Goal: Check status: Check status

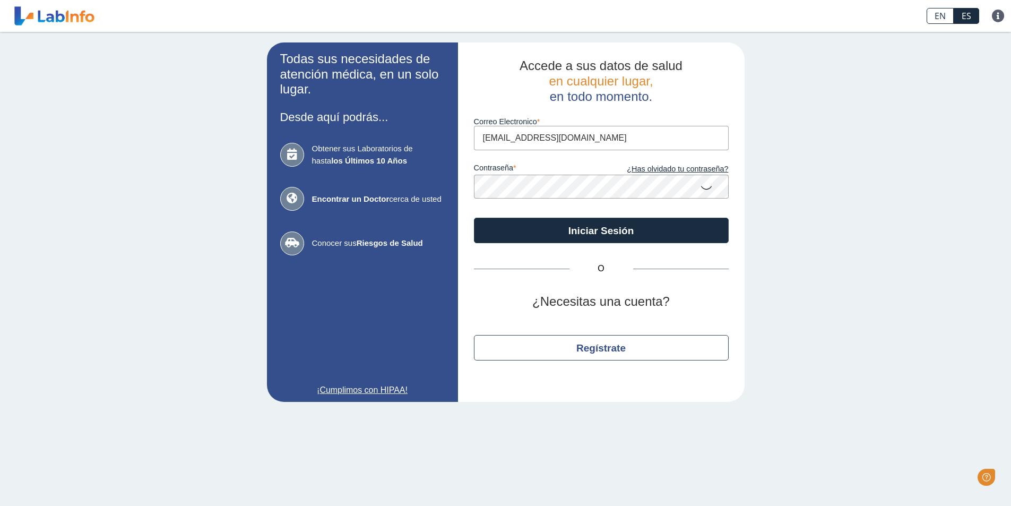
drag, startPoint x: 575, startPoint y: 137, endPoint x: 23, endPoint y: 22, distance: 564.3
click at [265, 89] on div "Todas sus necesidades de atención médica, en un solo lugar. Desde aquí podrás..…" at bounding box center [505, 222] width 1011 height 380
type input "[EMAIL_ADDRESS][DOMAIN_NAME]"
click at [474, 218] on button "Iniciar Sesión" at bounding box center [601, 230] width 255 height 25
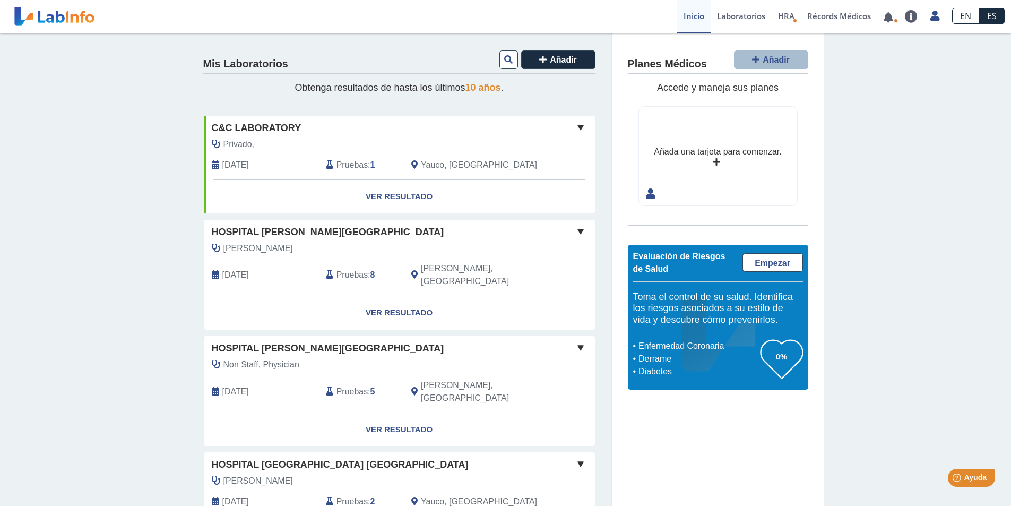
click at [673, 58] on h4 "Planes Médicos" at bounding box center [667, 64] width 79 height 13
click at [467, 90] on span "10 años" at bounding box center [483, 87] width 36 height 11
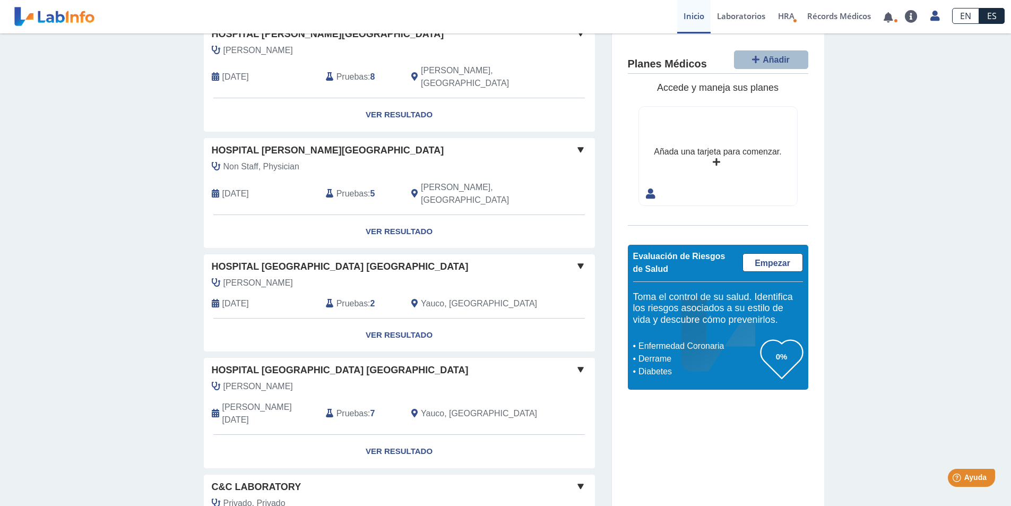
scroll to position [212, 0]
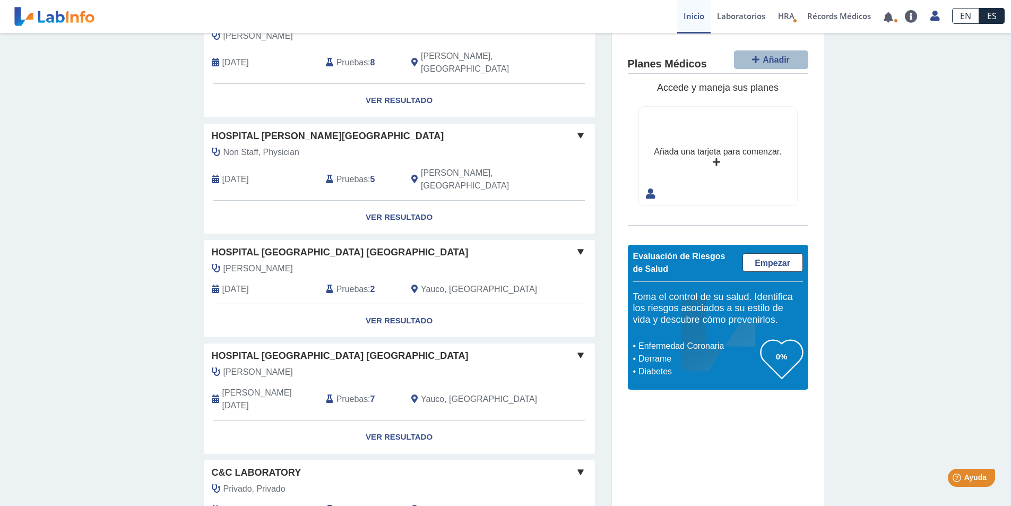
click at [258, 129] on span "Hospital [PERSON_NAME][GEOGRAPHIC_DATA]" at bounding box center [328, 136] width 232 height 14
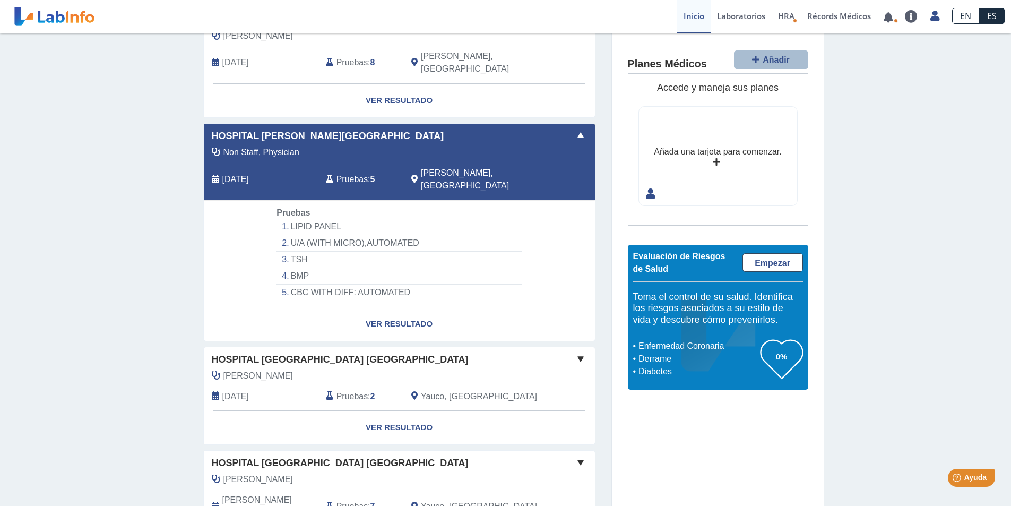
click at [255, 146] on span "Non Staff, Physician" at bounding box center [261, 152] width 76 height 13
click at [289, 352] on span "Hospital [GEOGRAPHIC_DATA] [GEOGRAPHIC_DATA]" at bounding box center [340, 359] width 257 height 14
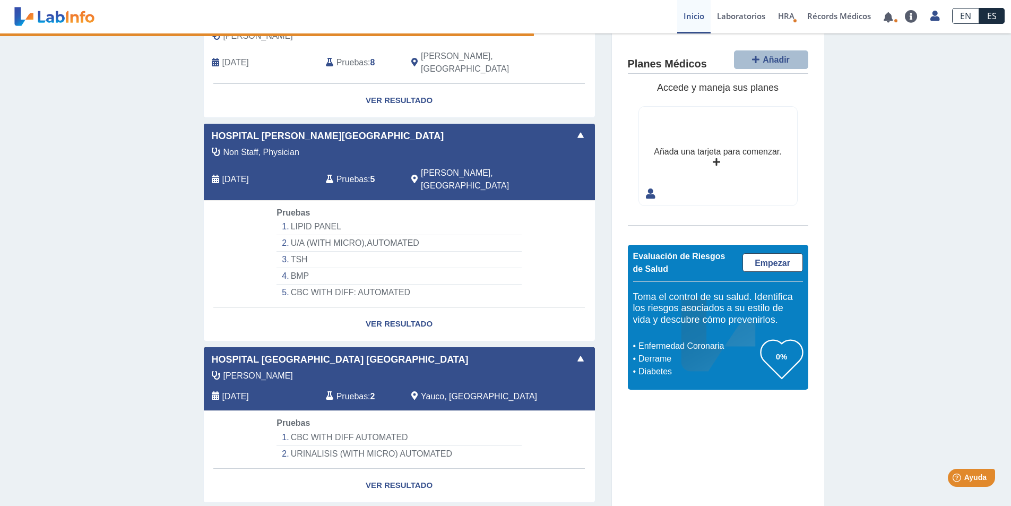
click at [290, 352] on span "Hospital [GEOGRAPHIC_DATA] [GEOGRAPHIC_DATA]" at bounding box center [340, 359] width 257 height 14
click at [293, 352] on span "Hospital [GEOGRAPHIC_DATA] [GEOGRAPHIC_DATA]" at bounding box center [340, 359] width 257 height 14
click at [292, 352] on span "Hospital [GEOGRAPHIC_DATA] [GEOGRAPHIC_DATA]" at bounding box center [340, 359] width 257 height 14
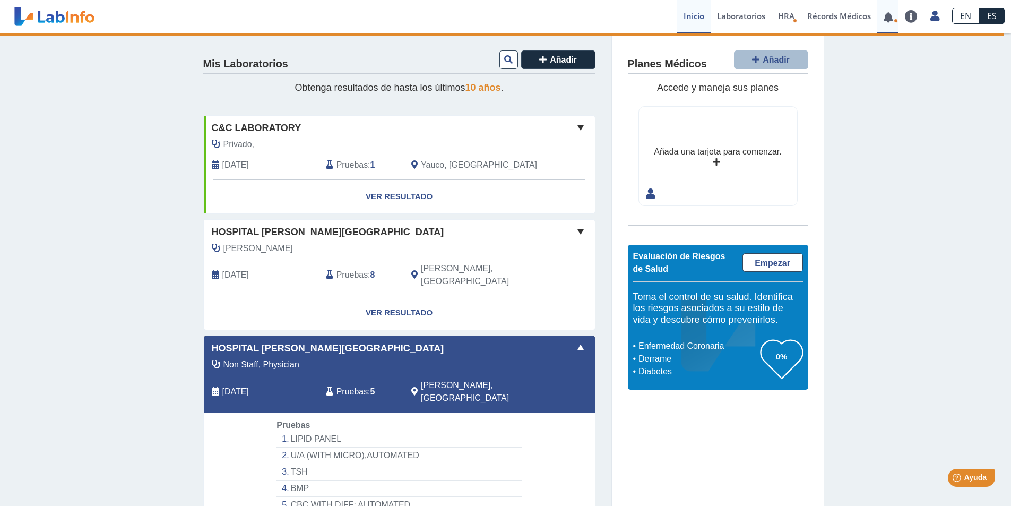
click at [887, 20] on link at bounding box center [888, 17] width 22 height 8
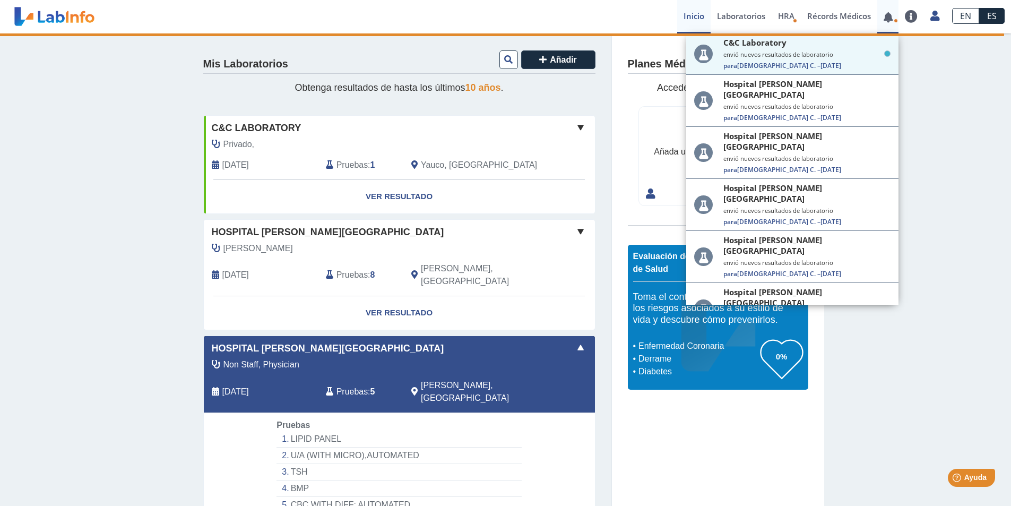
click at [886, 22] on span at bounding box center [888, 16] width 22 height 33
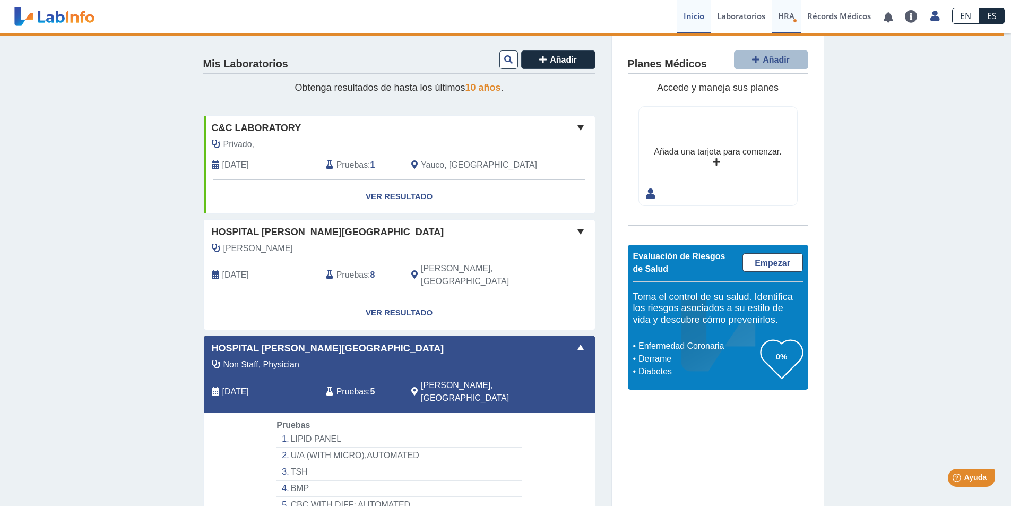
click at [787, 19] on span "HRA" at bounding box center [786, 16] width 16 height 11
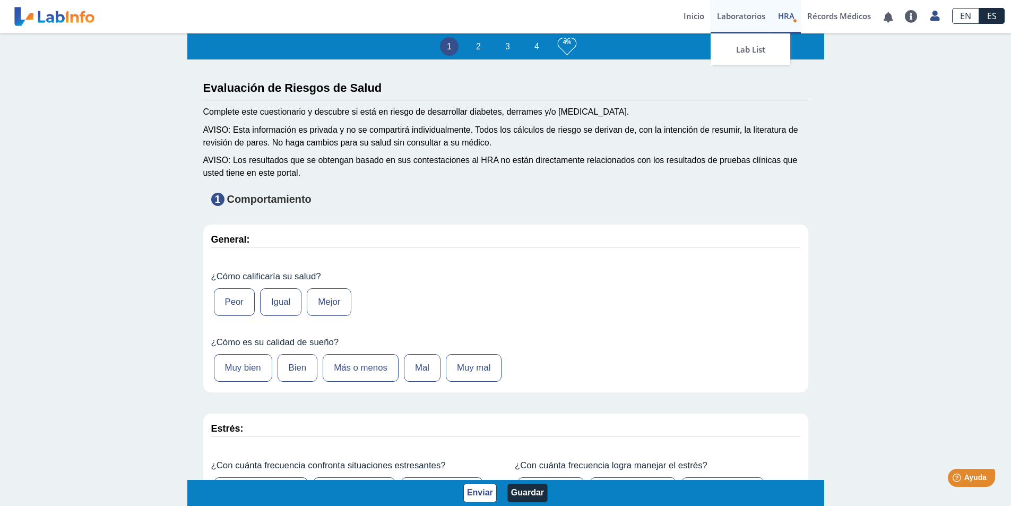
click at [740, 15] on link "Laboratorios" at bounding box center [740, 16] width 61 height 33
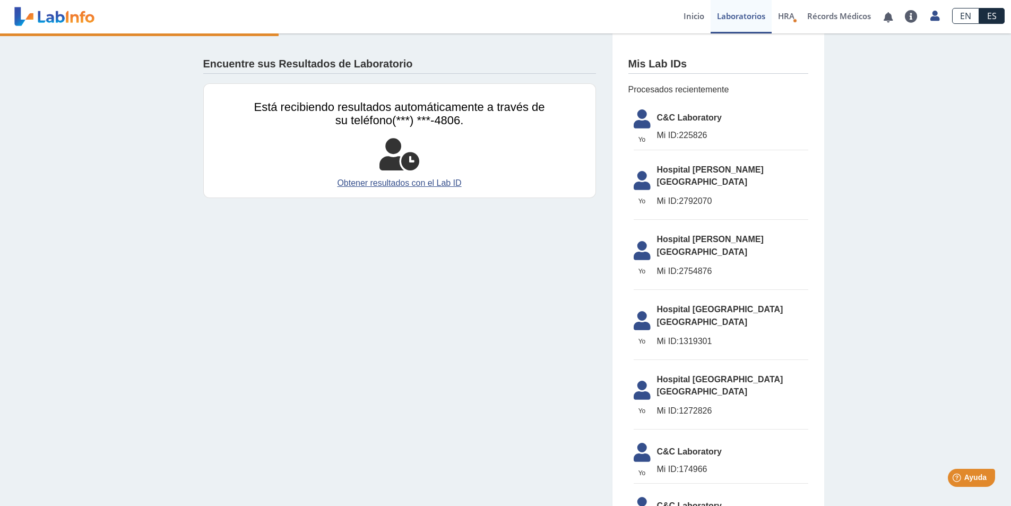
click at [698, 303] on span "Hospital [GEOGRAPHIC_DATA] [GEOGRAPHIC_DATA]" at bounding box center [732, 315] width 151 height 25
click at [684, 298] on li "[GEOGRAPHIC_DATA] [GEOGRAPHIC_DATA] Yauco Mi ID: 1319301" at bounding box center [720, 329] width 175 height 62
click at [645, 311] on icon at bounding box center [642, 323] width 30 height 25
